Goal: Task Accomplishment & Management: Use online tool/utility

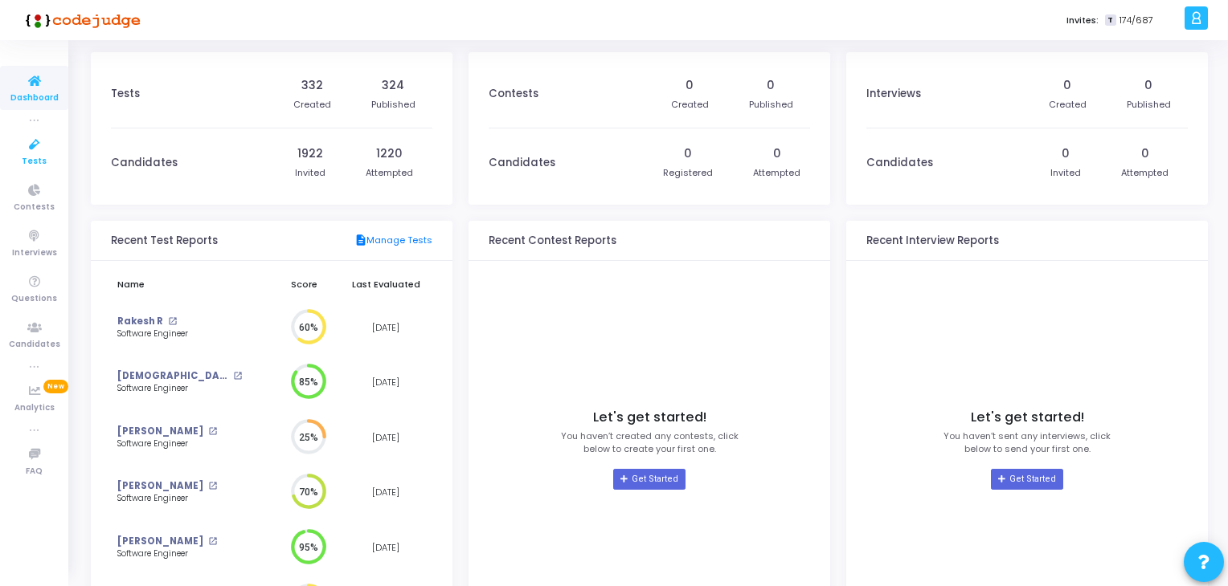
click at [29, 142] on icon at bounding box center [35, 145] width 34 height 20
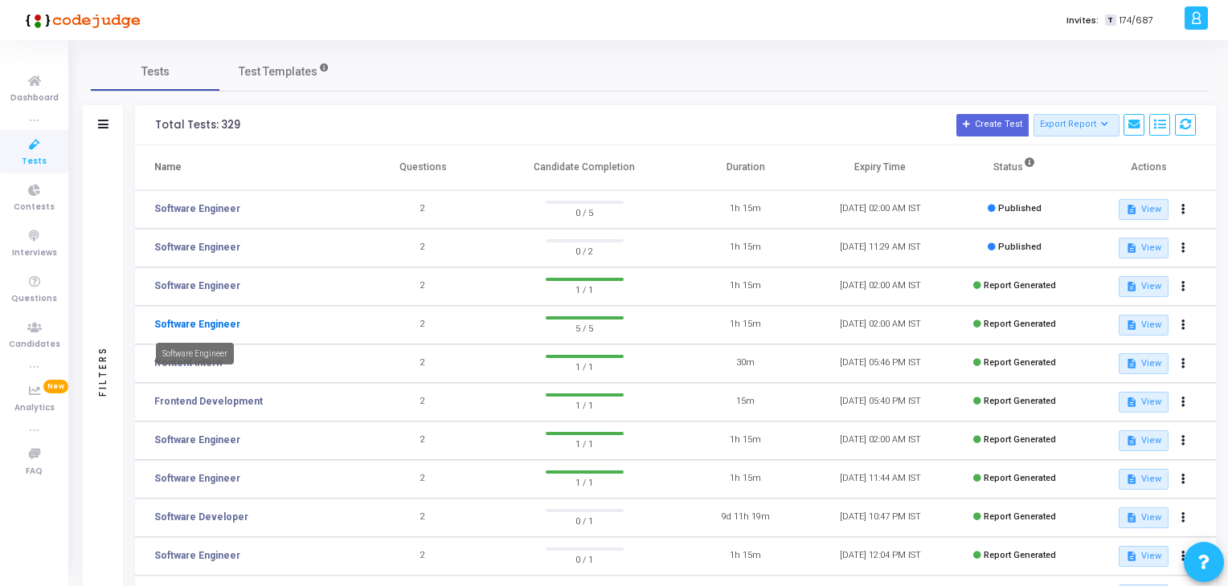
click at [219, 325] on link "Software Engineer" at bounding box center [197, 324] width 86 height 14
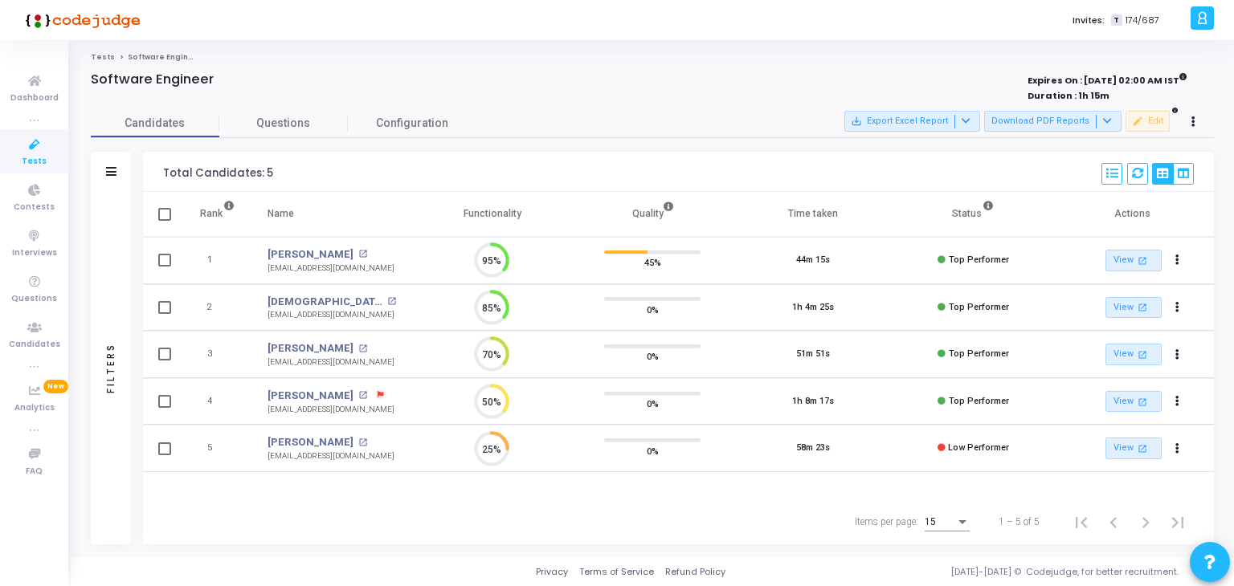
scroll to position [33, 41]
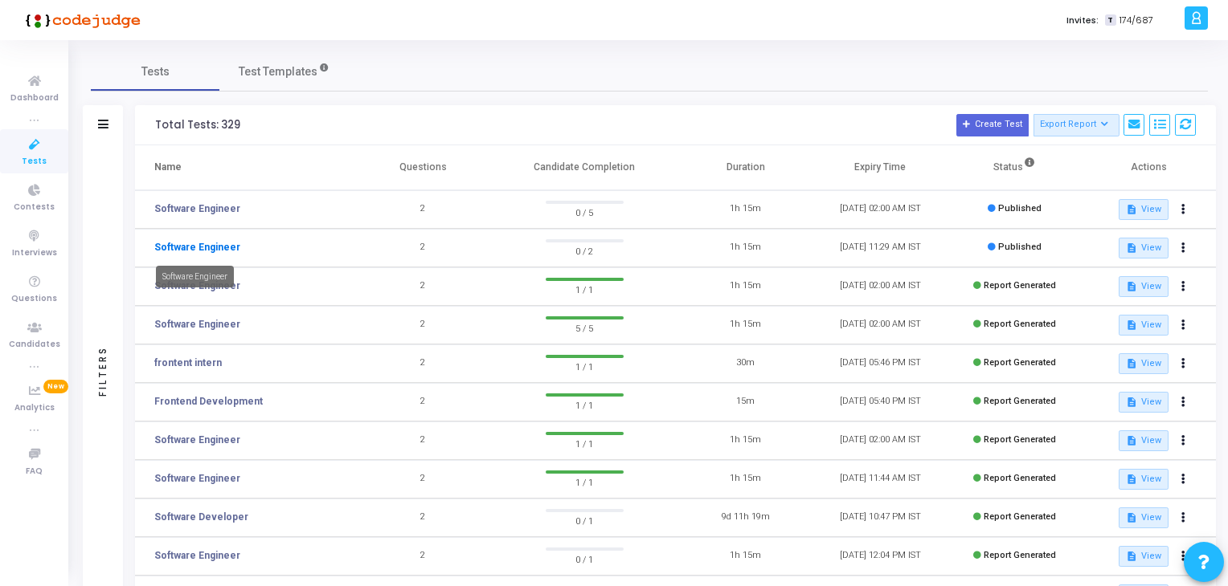
click at [206, 249] on link "Software Engineer" at bounding box center [197, 247] width 86 height 14
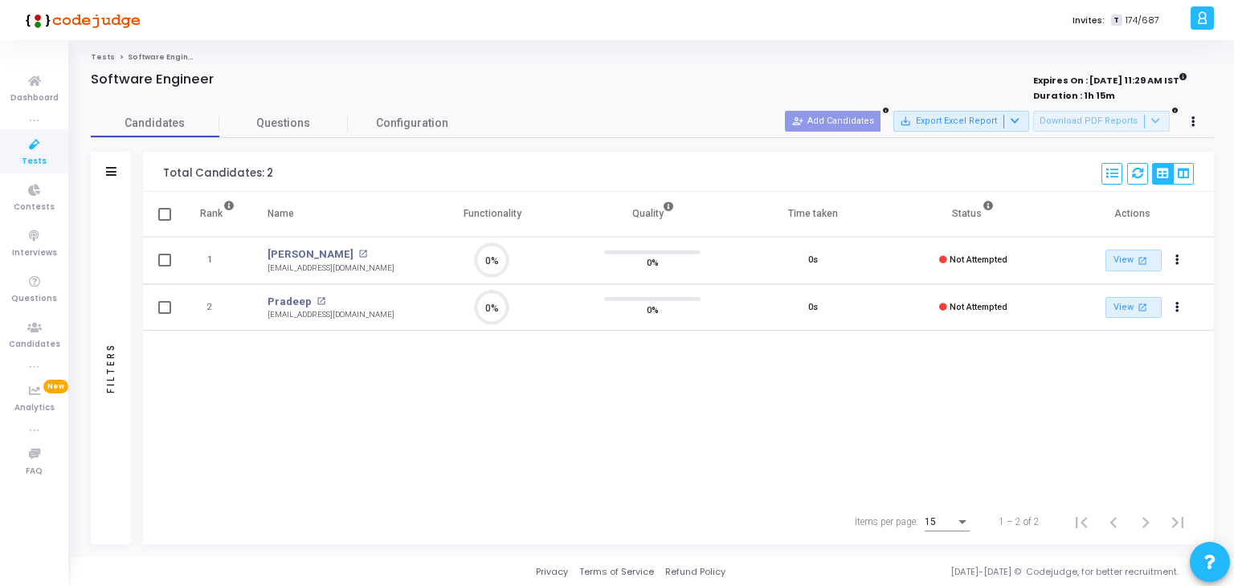
scroll to position [6, 6]
click at [1199, 120] on button at bounding box center [1193, 122] width 22 height 22
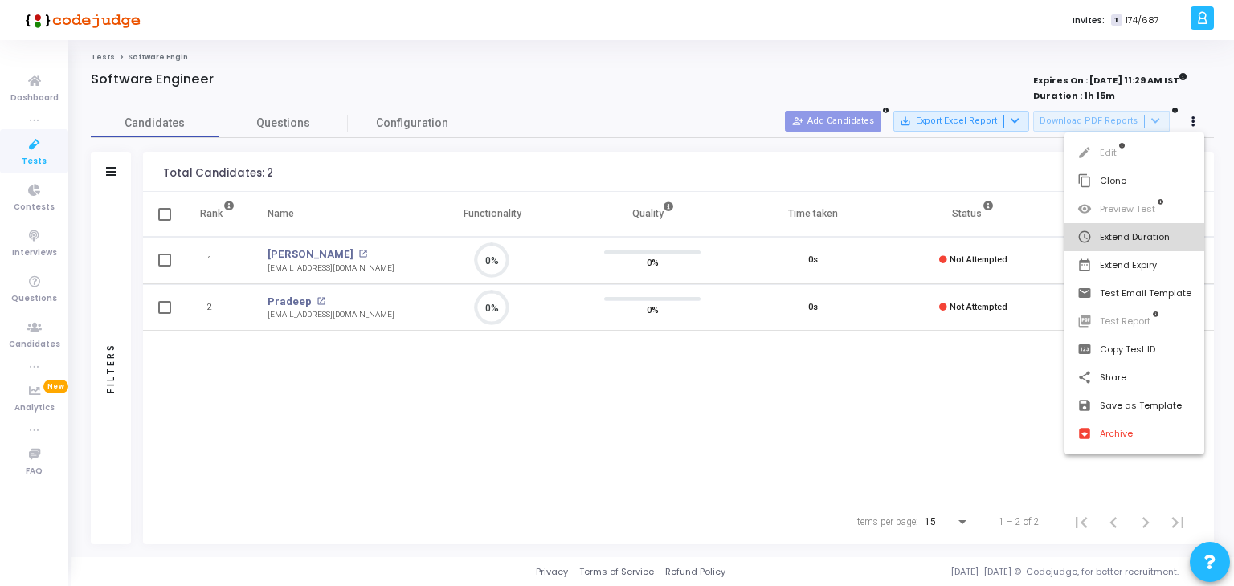
click at [1136, 242] on button "schedule Extend Duration" at bounding box center [1135, 237] width 140 height 28
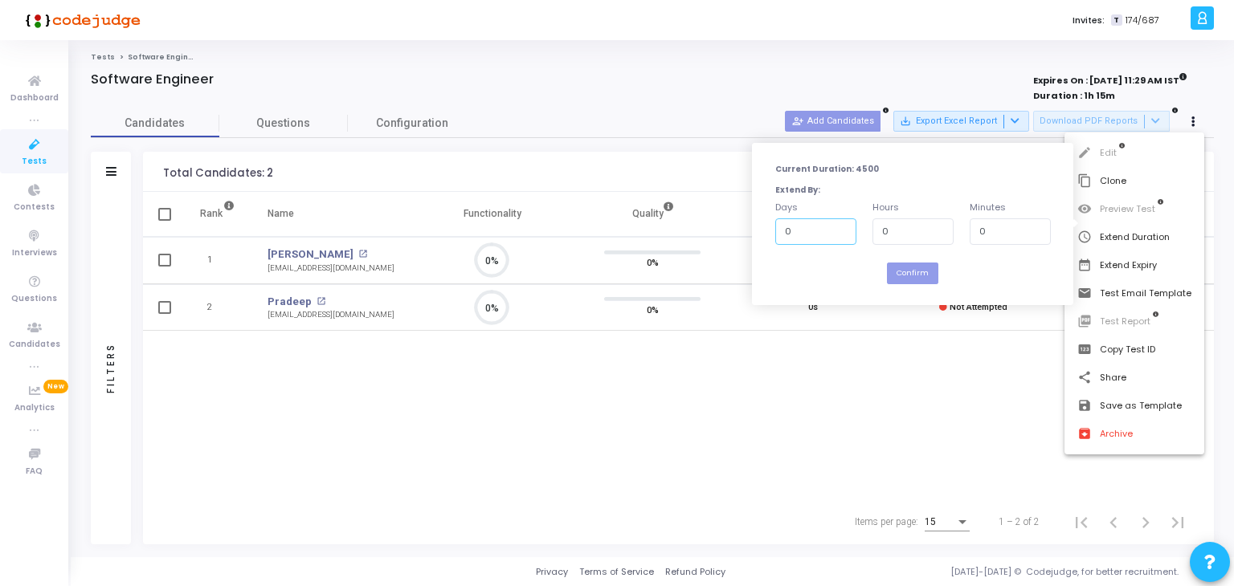
click at [801, 240] on input "0" at bounding box center [815, 232] width 81 height 27
type input "1"
click at [889, 229] on input "0" at bounding box center [912, 232] width 81 height 27
type input "10"
click at [988, 232] on input "0" at bounding box center [1010, 232] width 81 height 27
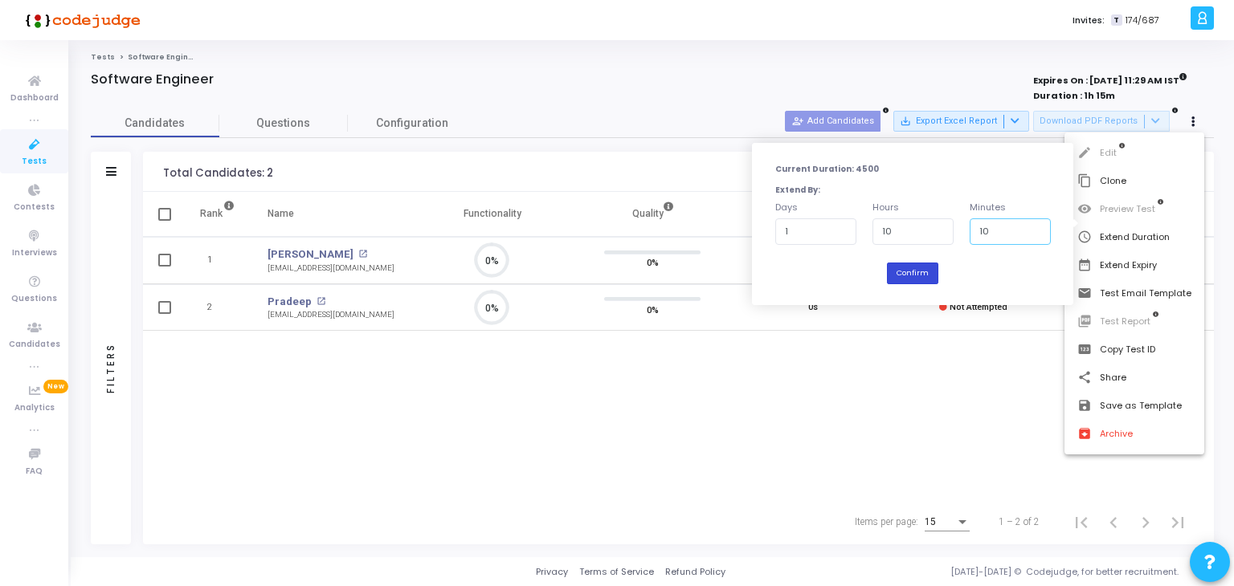
type input "10"
click at [906, 275] on button "Confirm" at bounding box center [912, 274] width 51 height 22
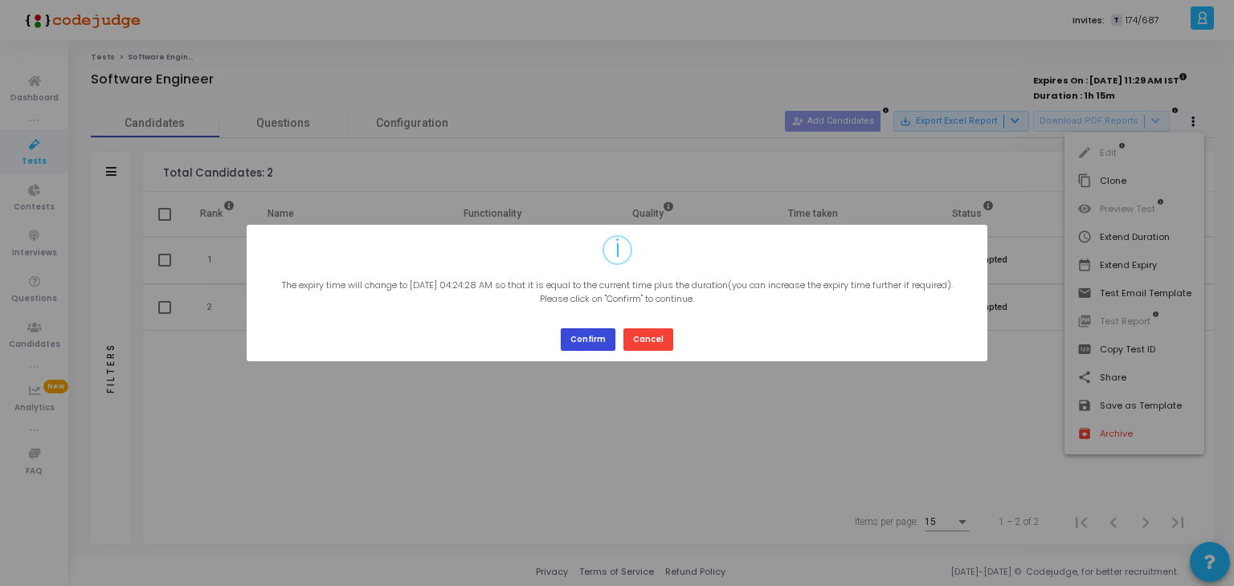
click at [575, 339] on button "Confirm" at bounding box center [588, 340] width 55 height 22
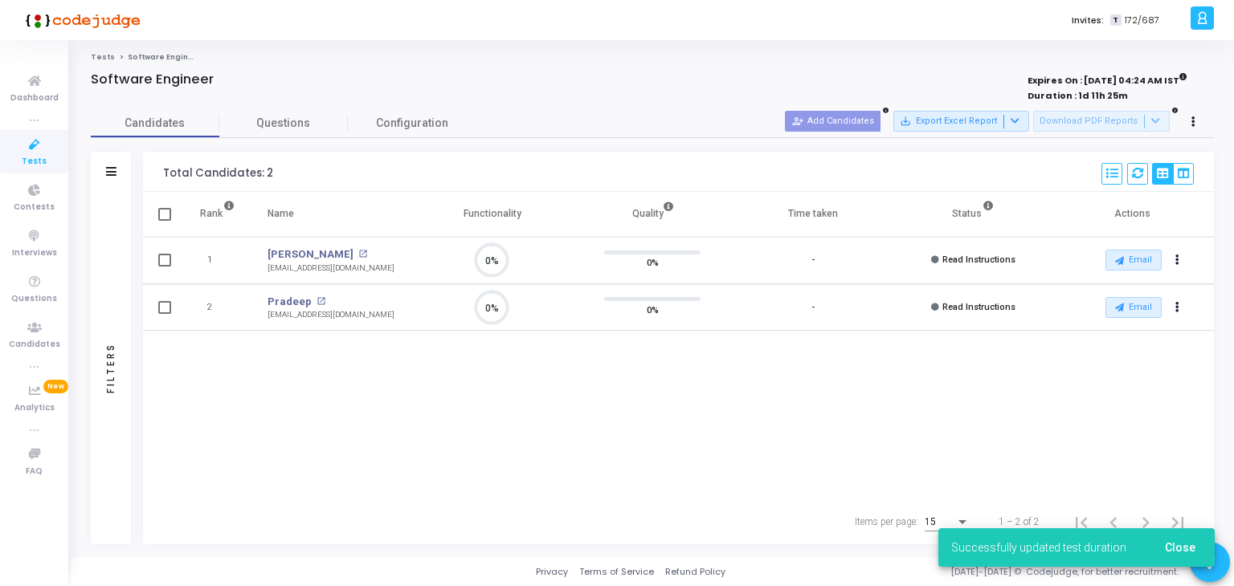
scroll to position [33, 41]
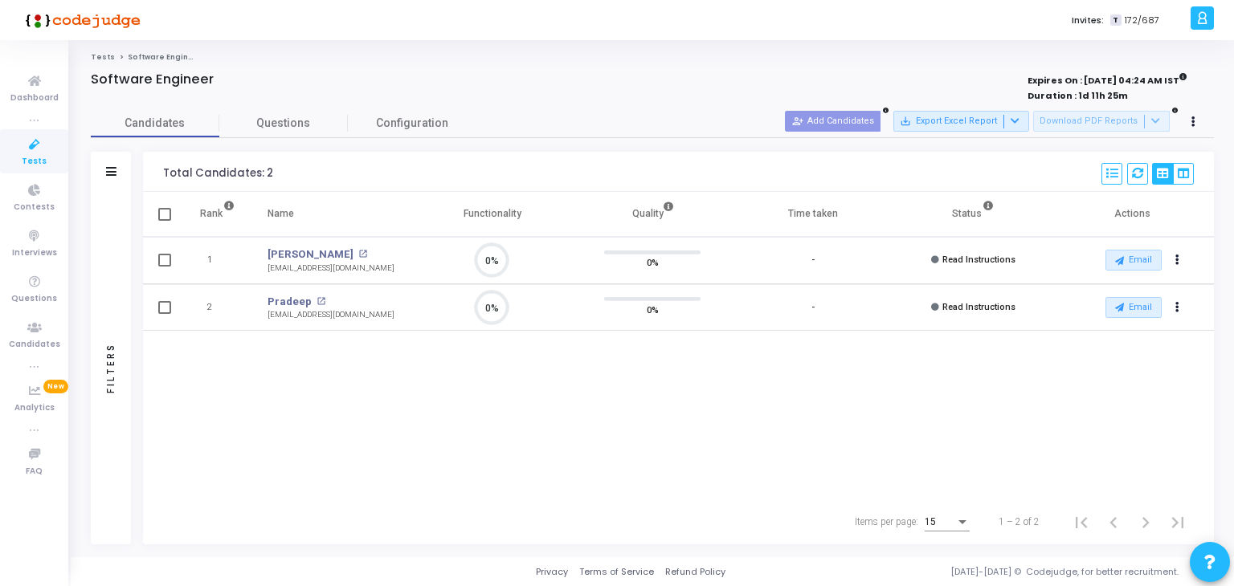
click at [582, 402] on div "Rank Name Functionality Quality Time taken Status Actions 1 [PERSON_NAME] open_…" at bounding box center [678, 346] width 1071 height 308
